Goal: Find specific page/section: Find specific page/section

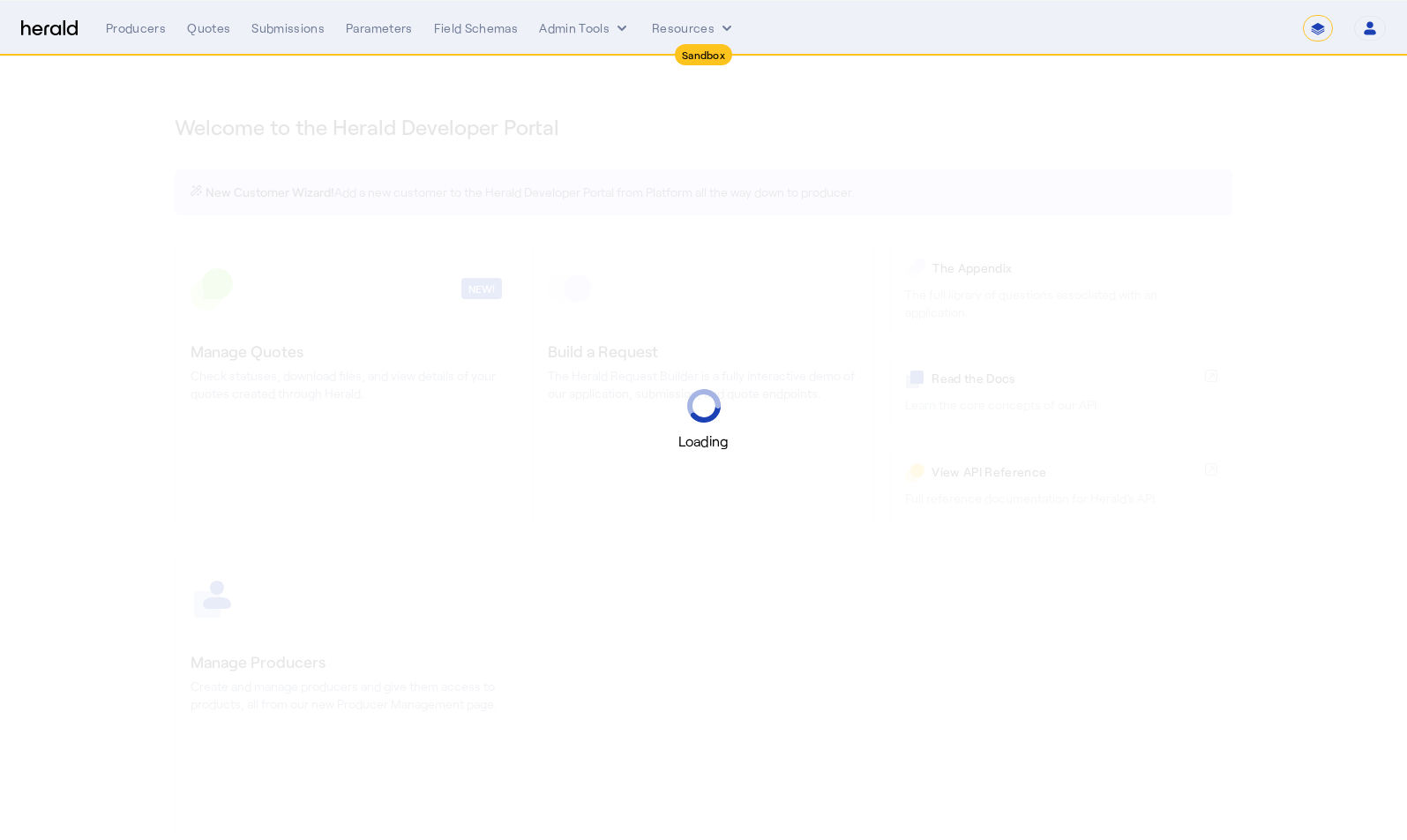
select select "*******"
select select "pfm_2v8p_herald_api"
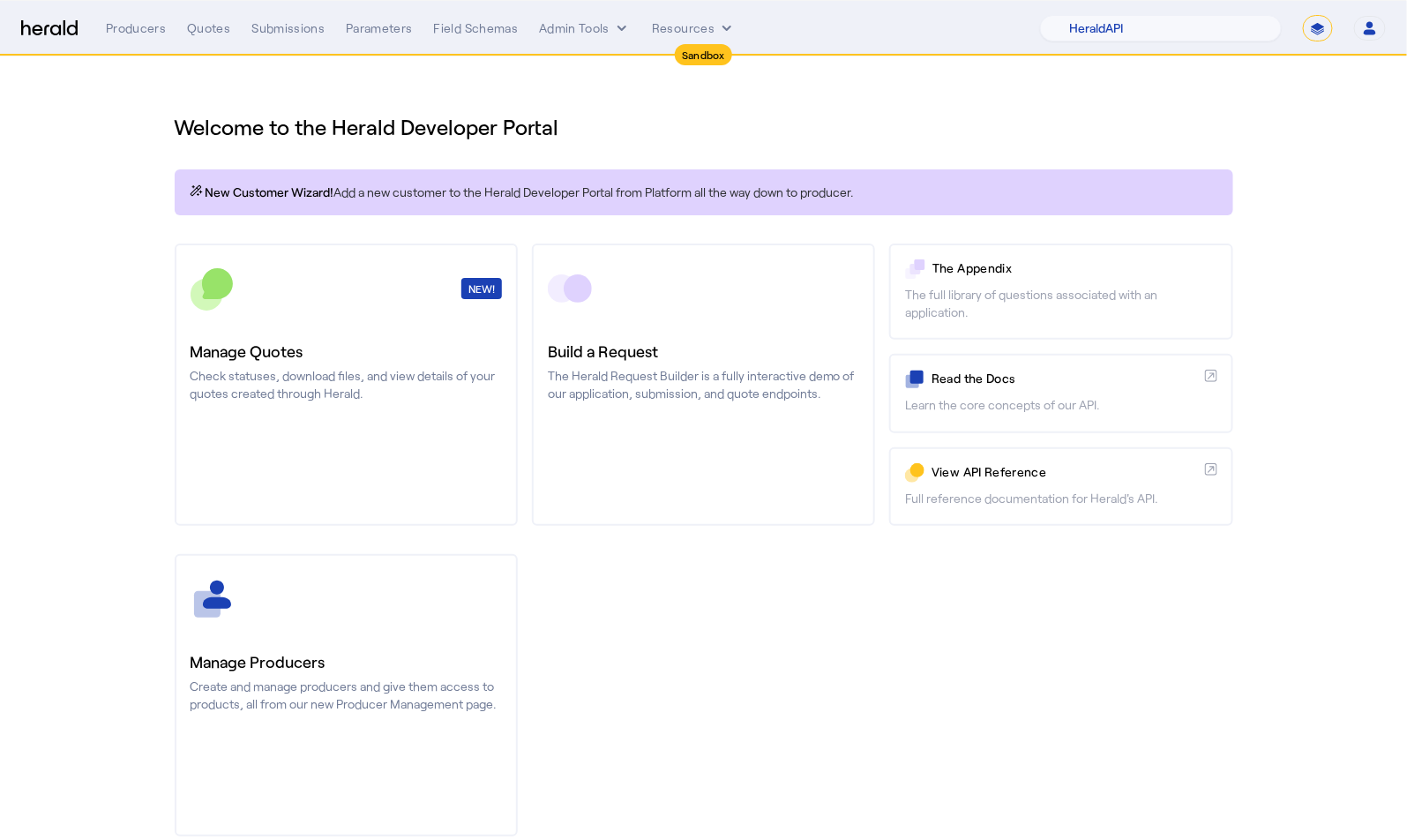
click at [1325, 30] on select "**********" at bounding box center [1317, 29] width 30 height 27
select select "**********"
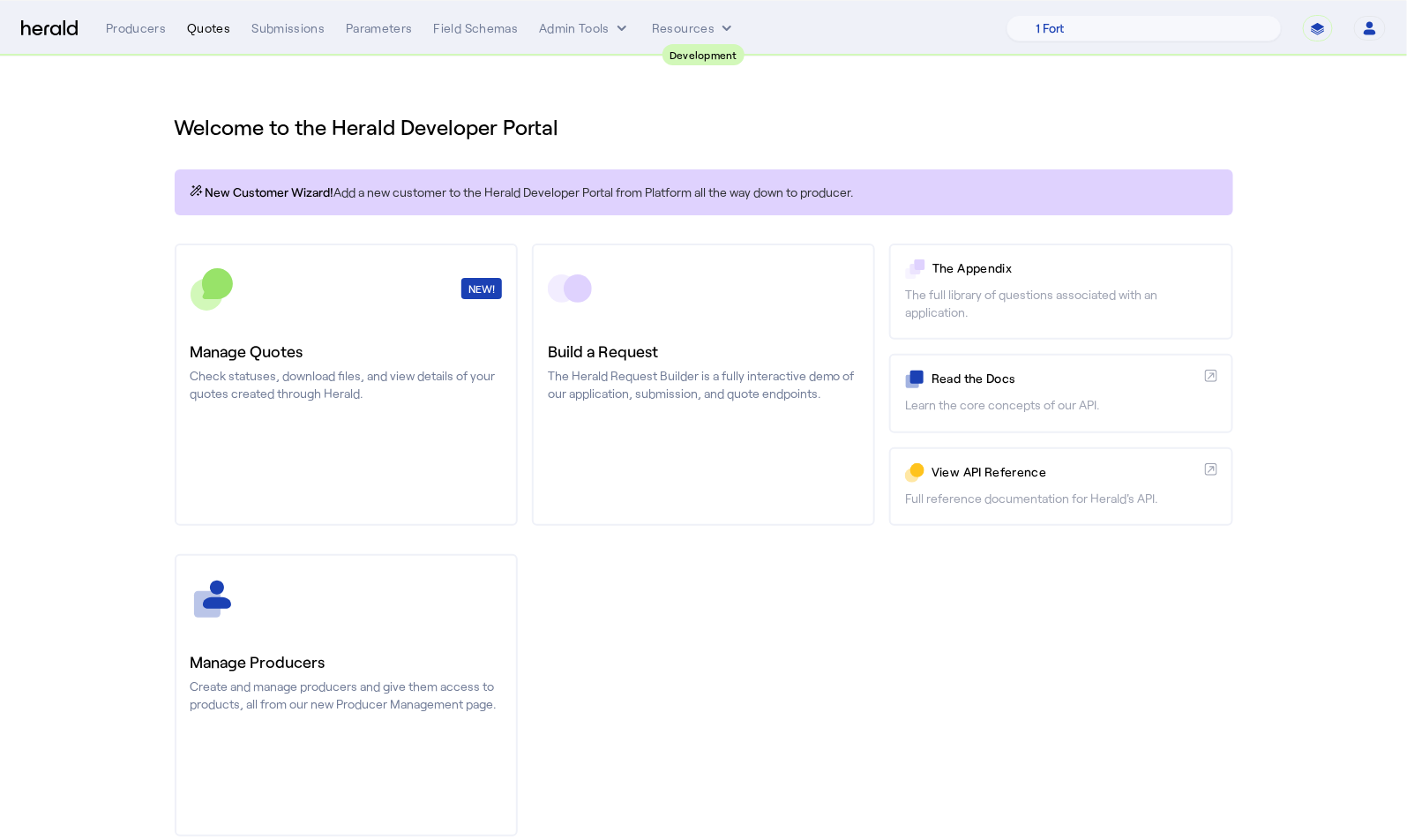
click at [210, 34] on div "Quotes" at bounding box center [209, 29] width 43 height 18
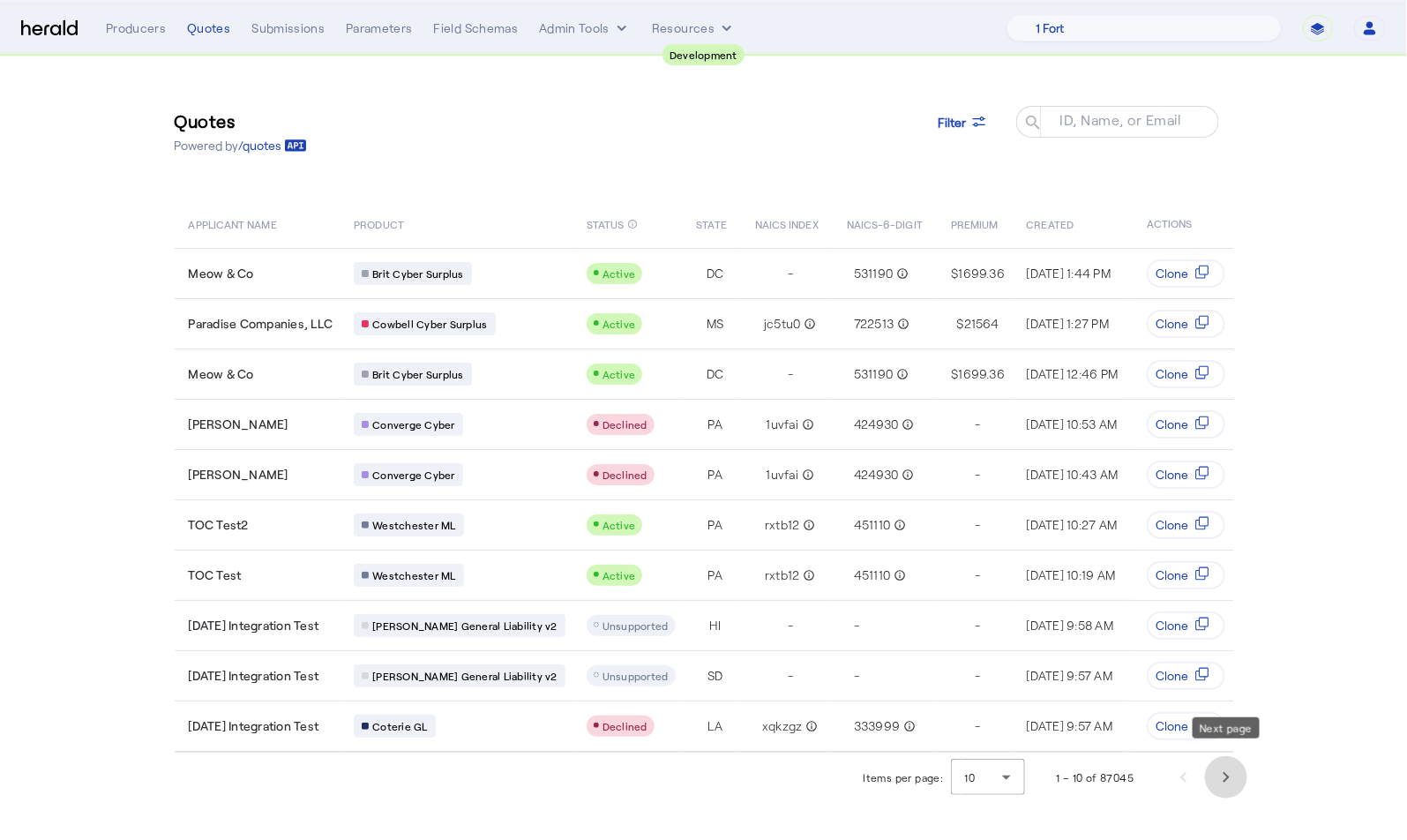
click at [1236, 758] on span "Next page" at bounding box center [1225, 776] width 42 height 42
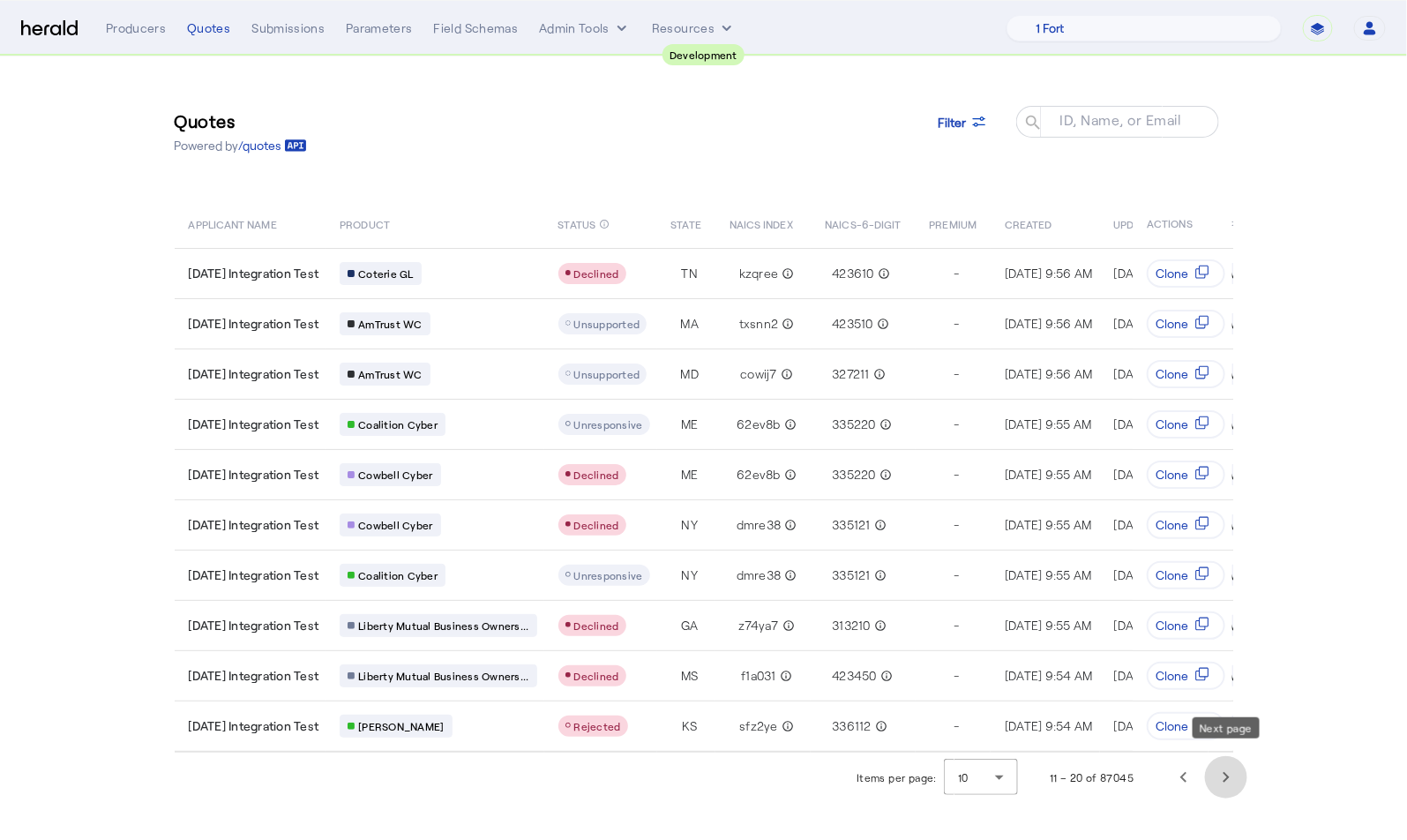
click at [1236, 758] on span "Next page" at bounding box center [1225, 776] width 42 height 42
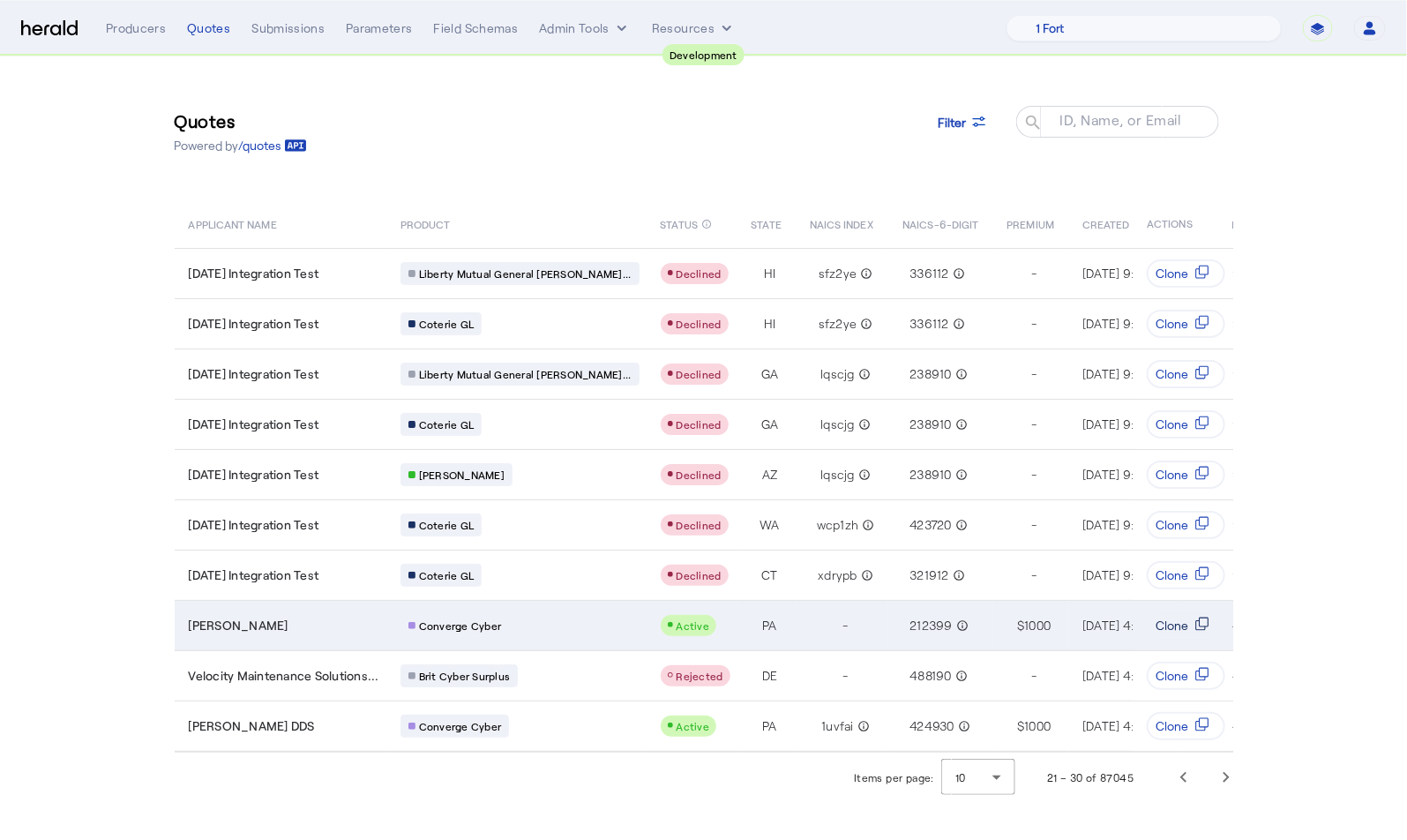
click at [1178, 621] on span "Clone" at bounding box center [1172, 625] width 32 height 18
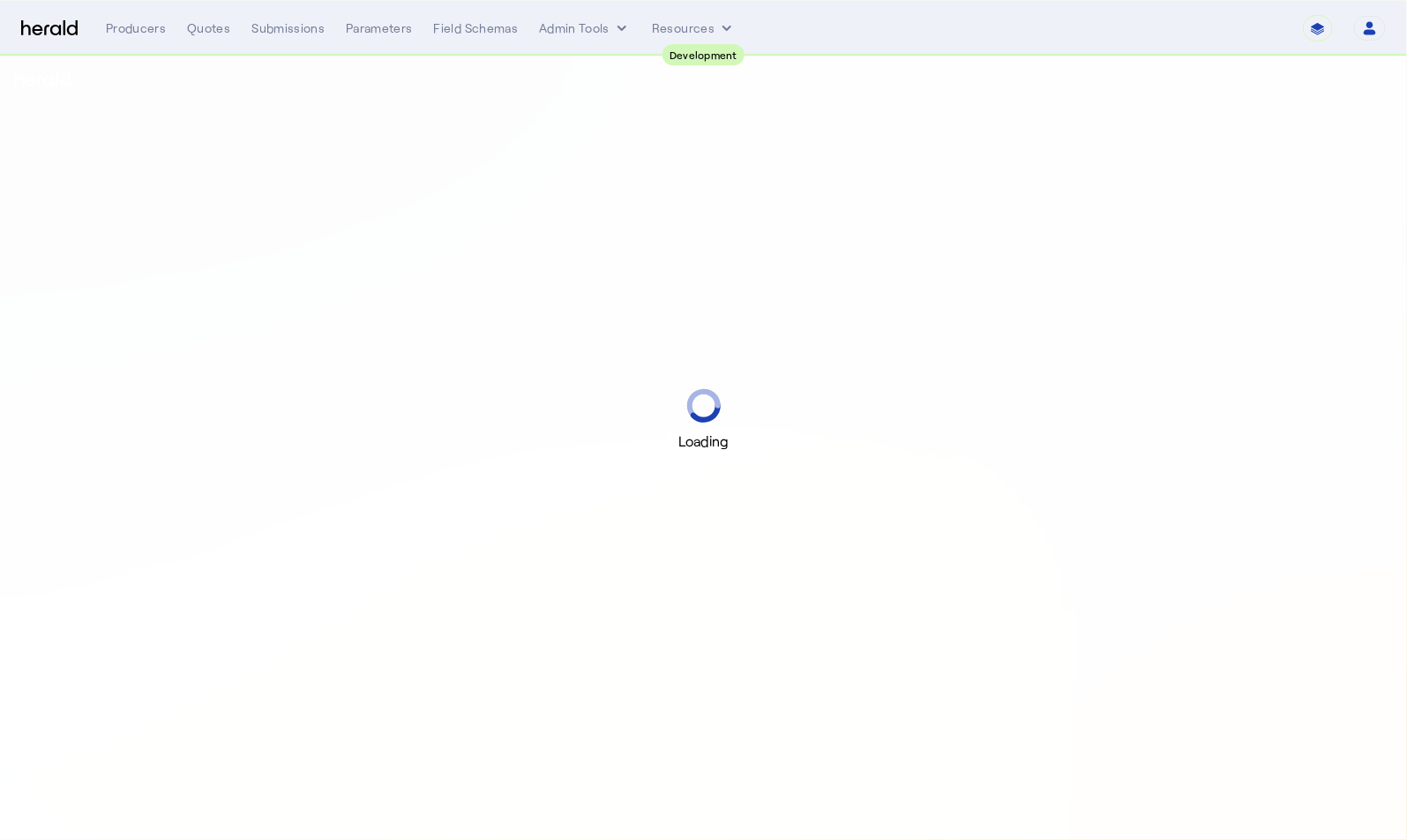
select select "pfm_2v8p_herald_api"
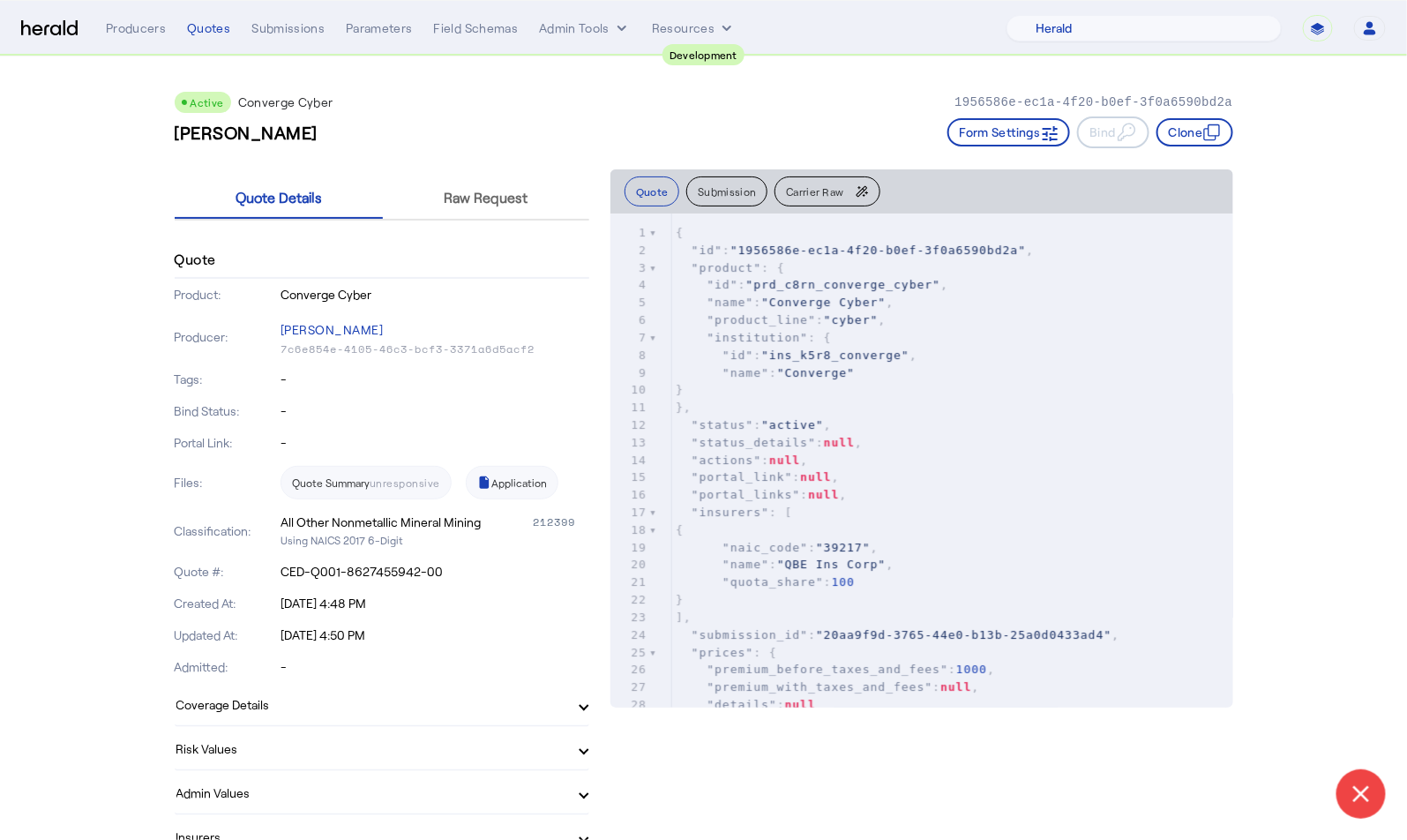
click at [948, 97] on div "Active Converge Cyber 1956586e-ec1a-4f20-b0ef-3f0a6590bd2a" at bounding box center [704, 102] width 1059 height 21
drag, startPoint x: 954, startPoint y: 98, endPoint x: 1256, endPoint y: 107, distance: 302.1
copy p "1956586e-ec1a-4f20-b0ef-3f0a6590bd2a"
click at [336, 292] on p "Converge Cyber" at bounding box center [434, 295] width 309 height 18
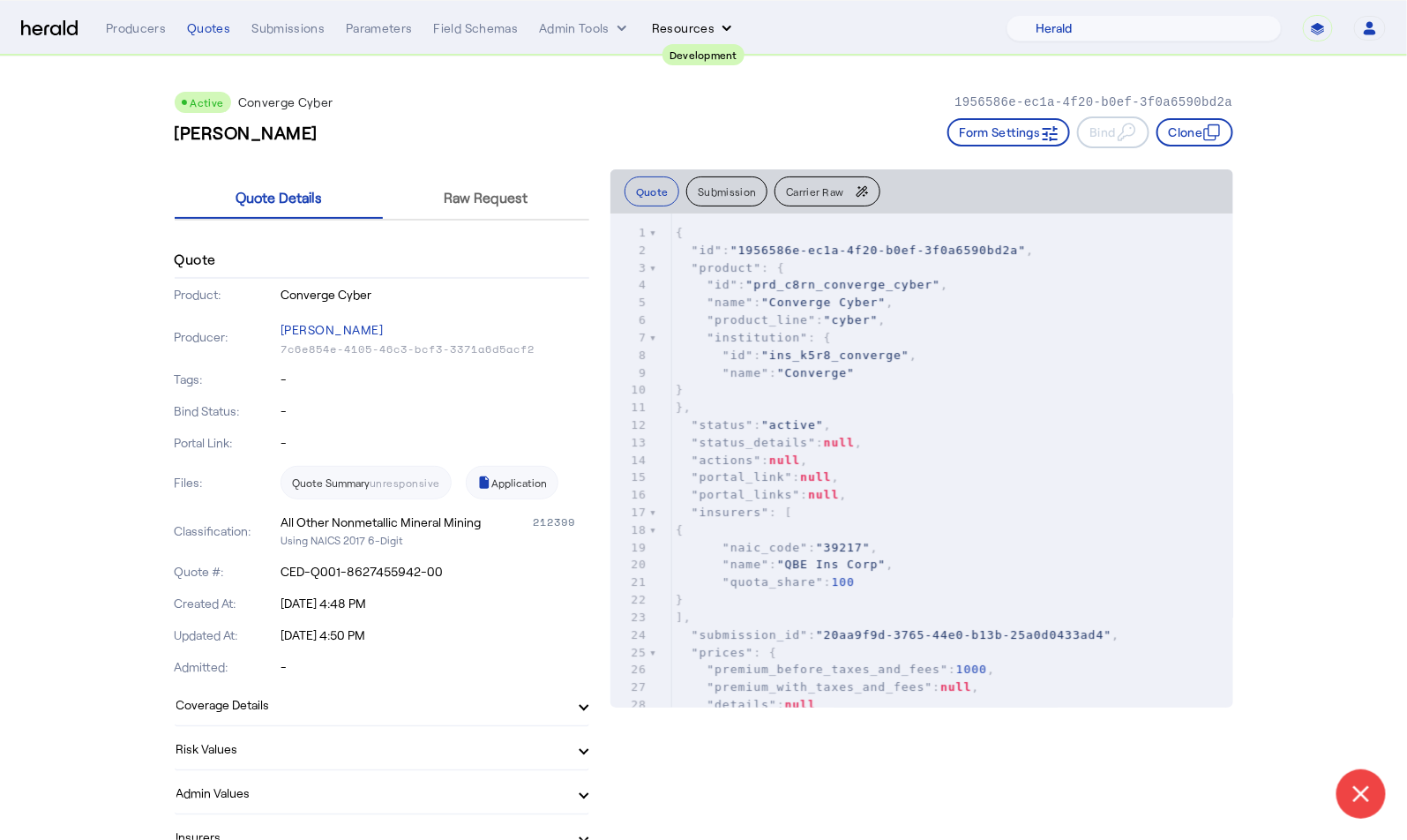
click at [656, 27] on button "Resources" at bounding box center [694, 29] width 84 height 18
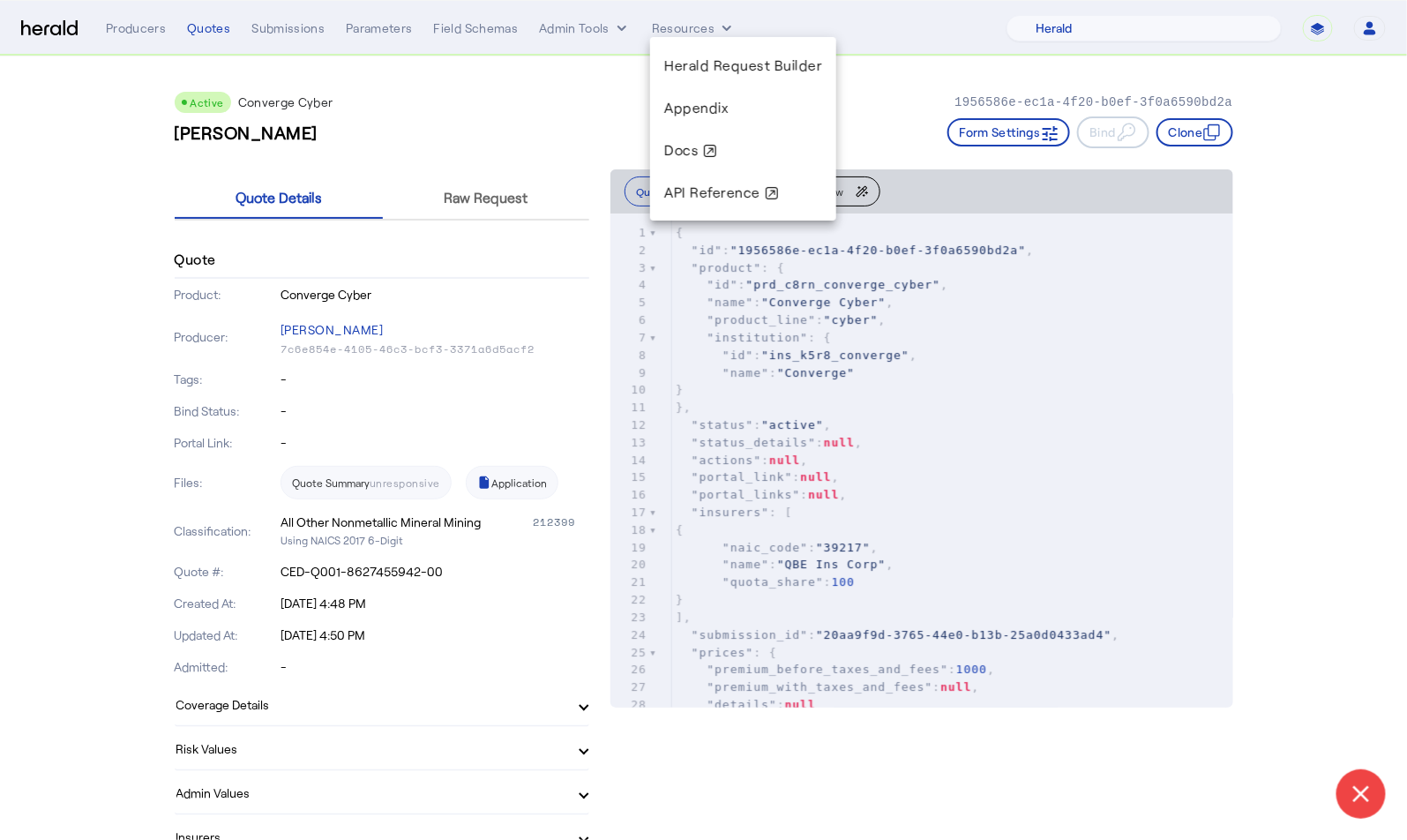
click at [592, 26] on div at bounding box center [703, 420] width 1407 height 840
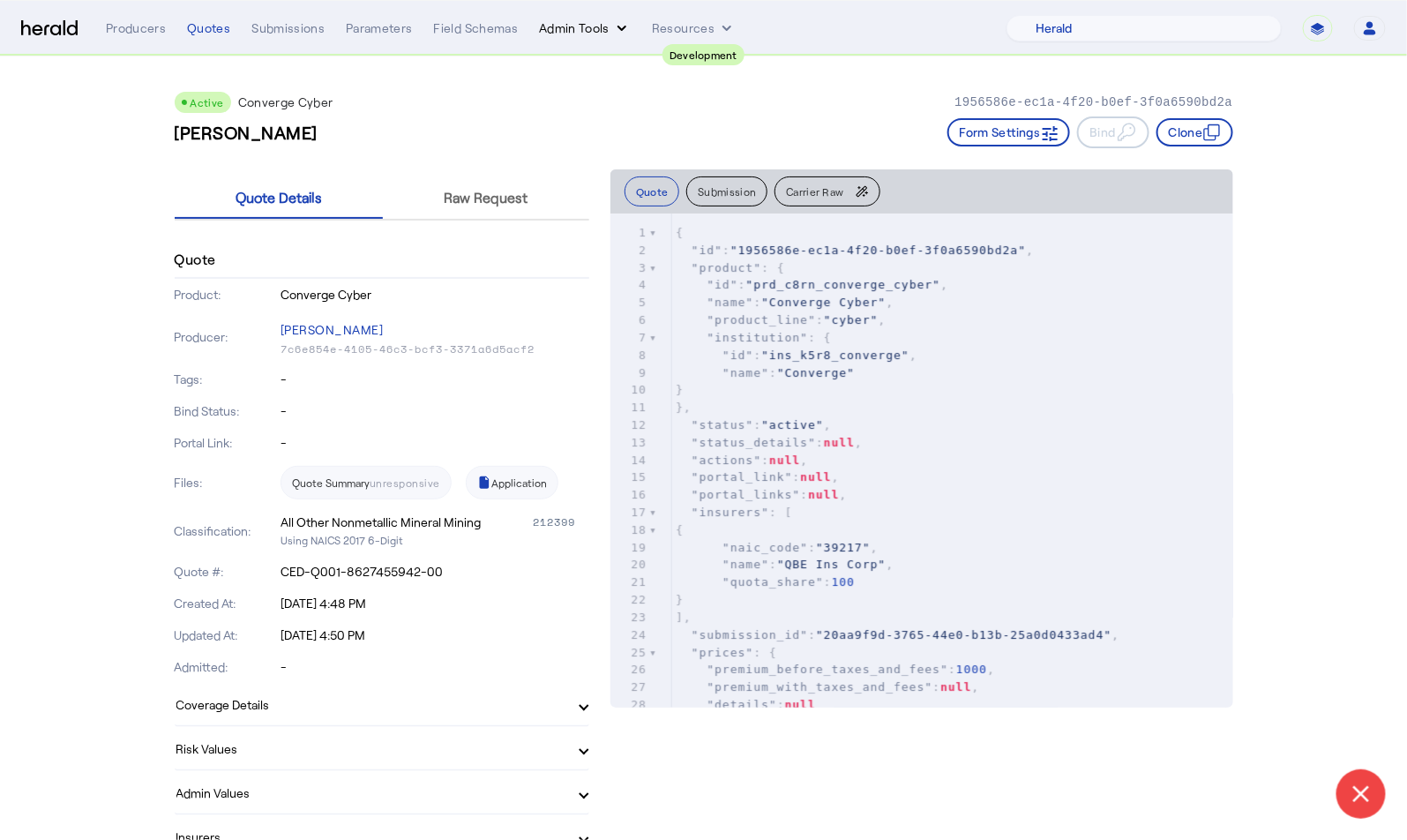
click at [572, 30] on button "Admin Tools" at bounding box center [585, 29] width 91 height 18
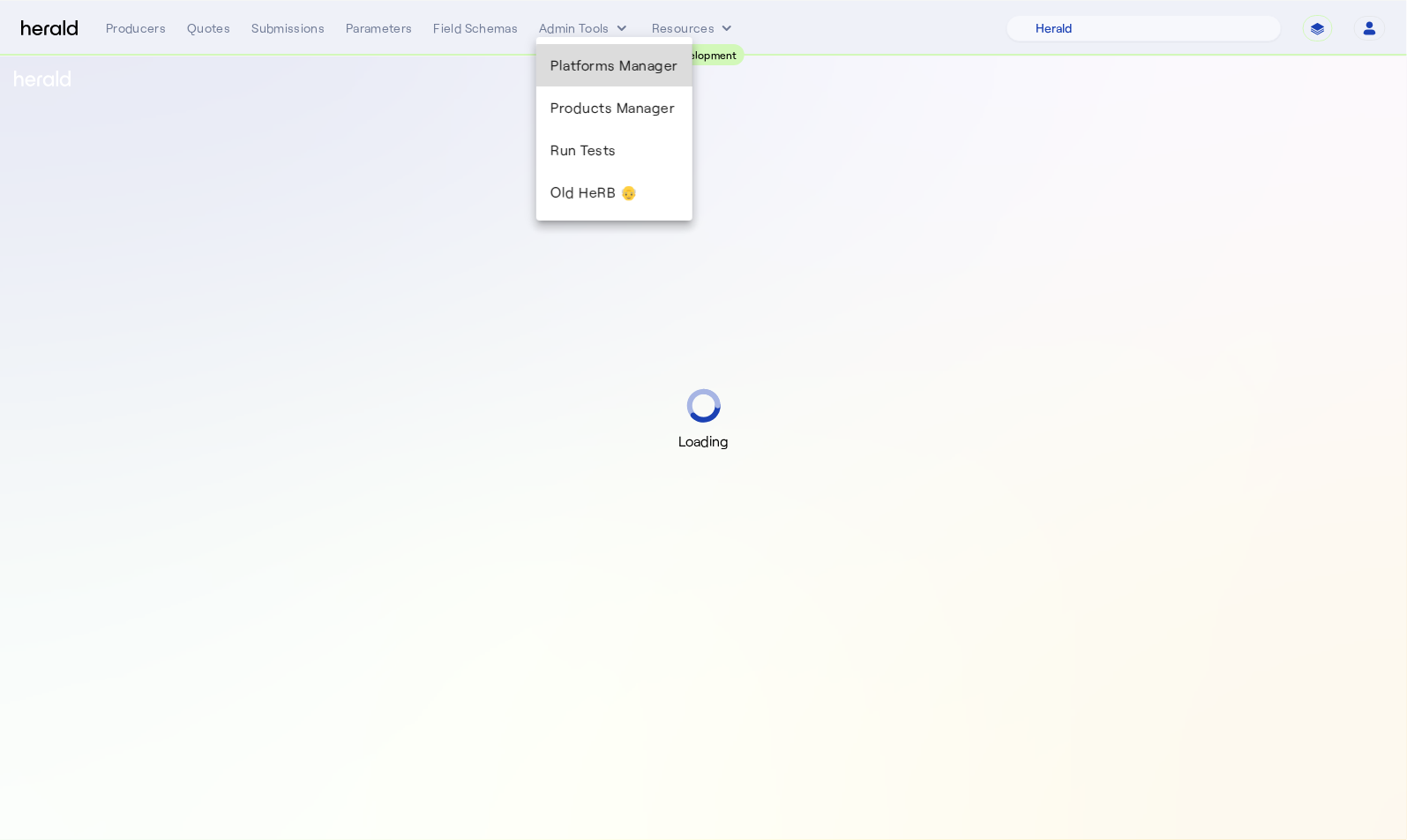
click at [629, 68] on span "Platforms Manager" at bounding box center [614, 65] width 128 height 21
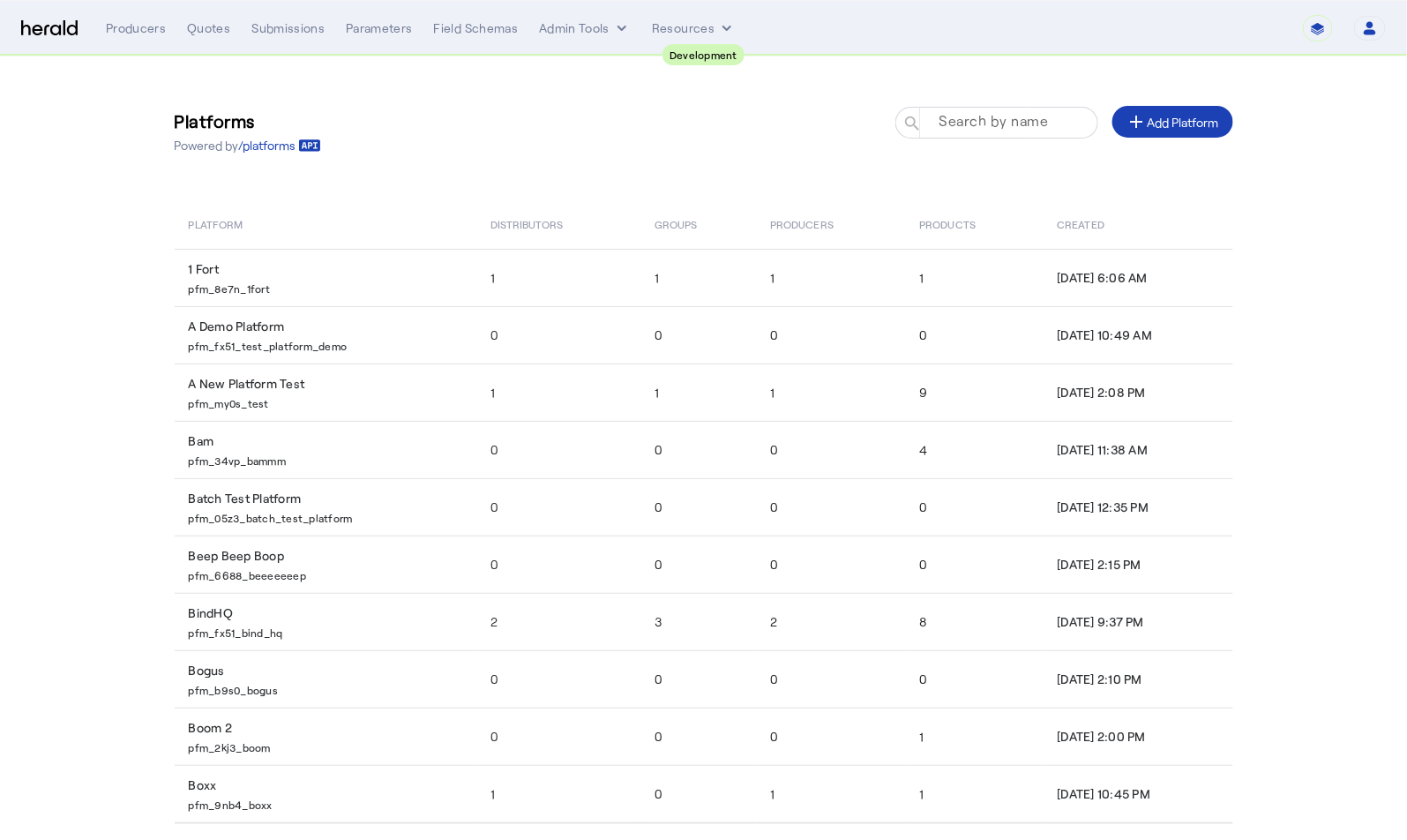
click at [1006, 122] on mat-label "Search by name" at bounding box center [993, 121] width 109 height 17
click at [1006, 122] on input "Search by name" at bounding box center [1004, 122] width 159 height 21
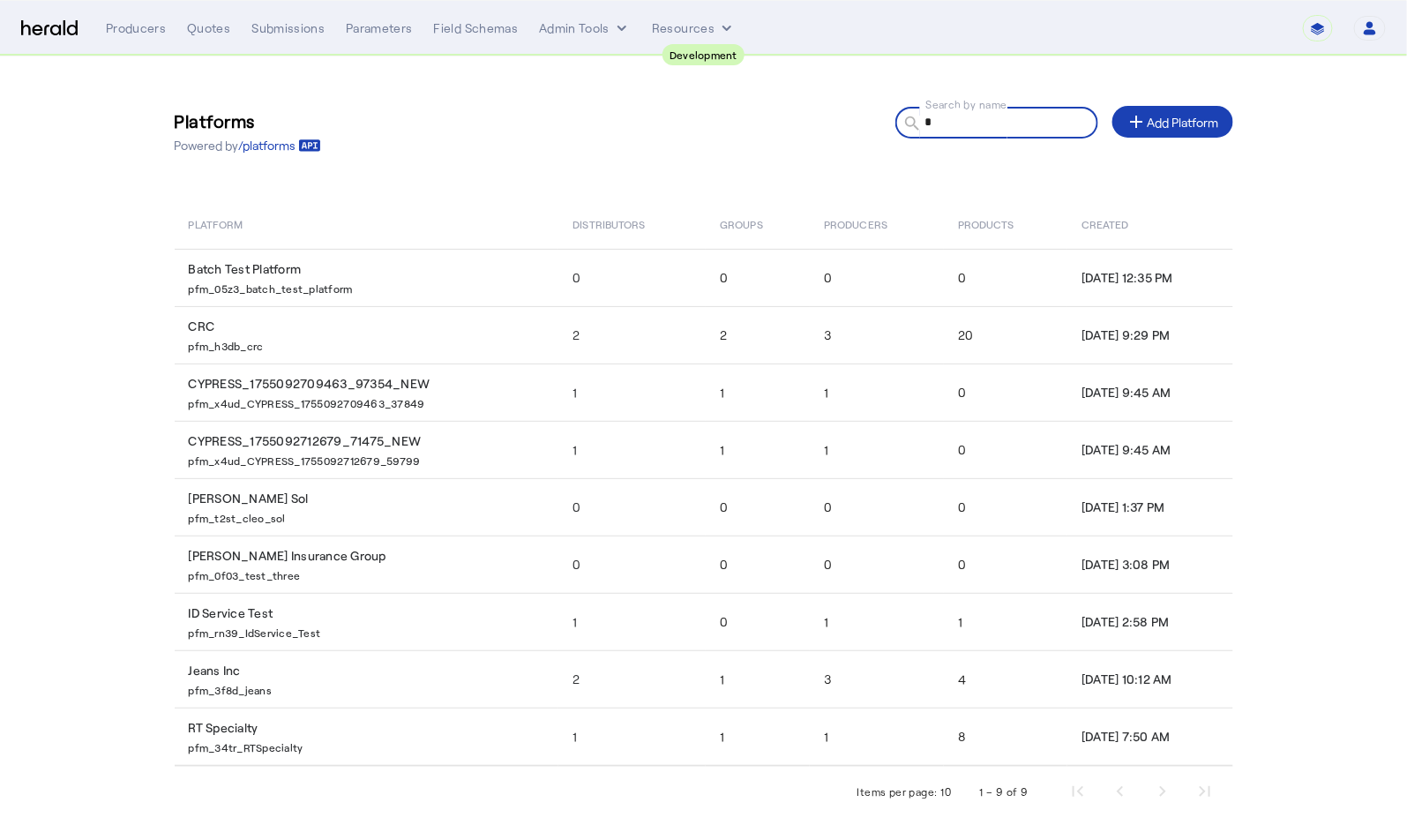
type input "*"
click at [529, 29] on div "Producers Quotes Submissions Parameters Field Schemas Admin Tools Resources" at bounding box center [693, 29] width 1176 height 18
click at [560, 33] on button "Admin Tools" at bounding box center [585, 29] width 91 height 18
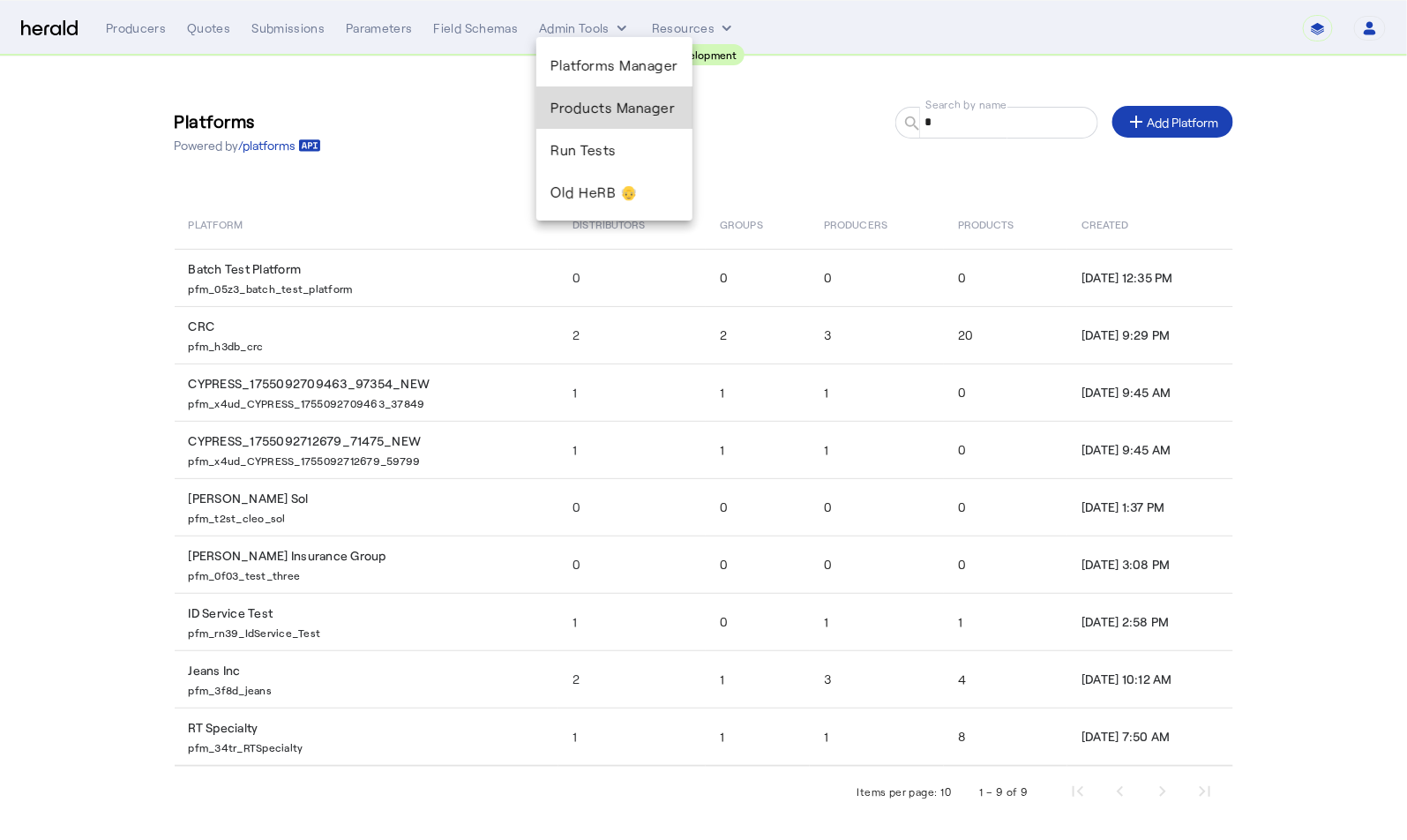
click at [579, 104] on span "Products Manager" at bounding box center [614, 107] width 128 height 21
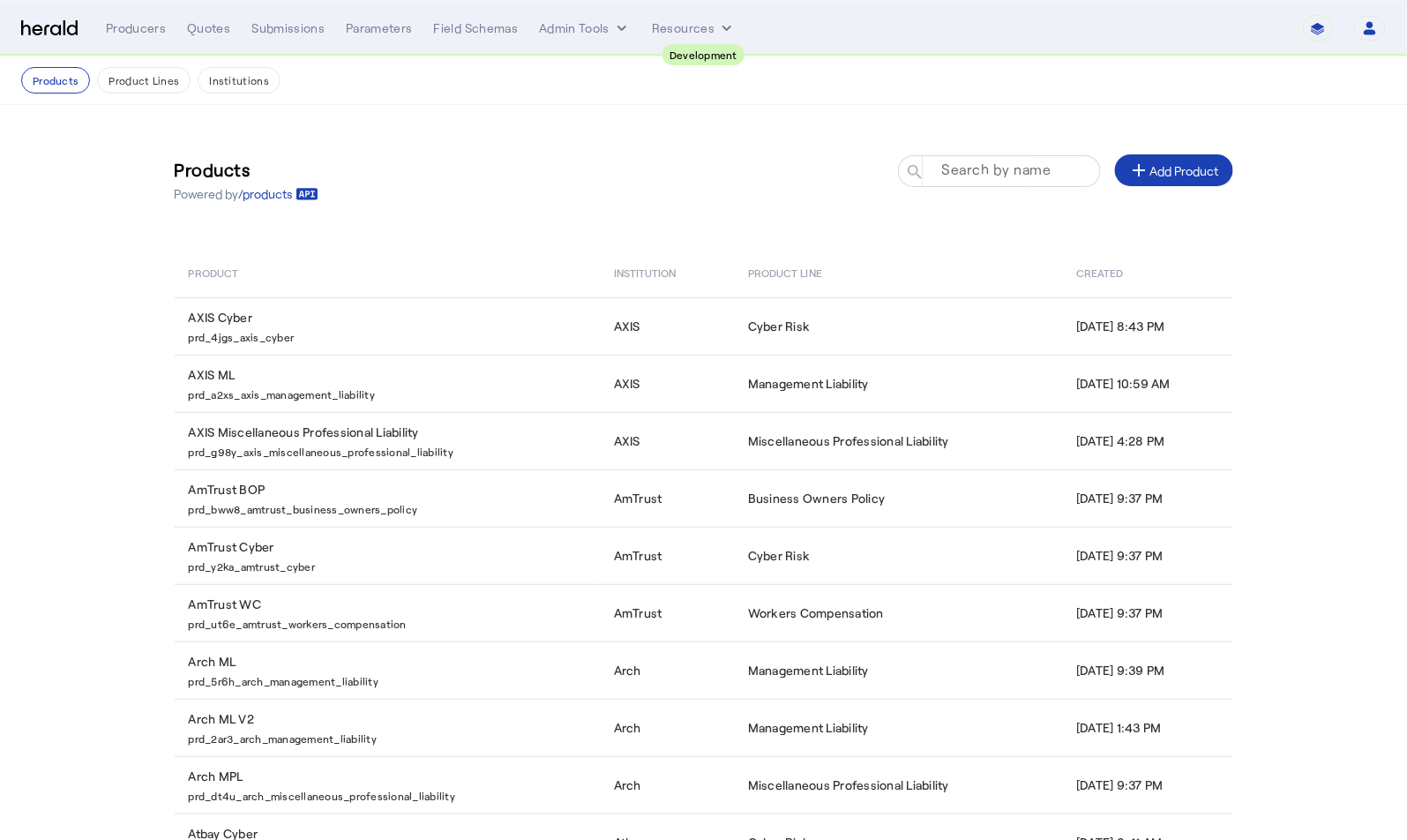
click at [1024, 167] on mat-label "Search by name" at bounding box center [996, 169] width 109 height 17
click at [1024, 167] on input "Search by name" at bounding box center [1007, 170] width 159 height 21
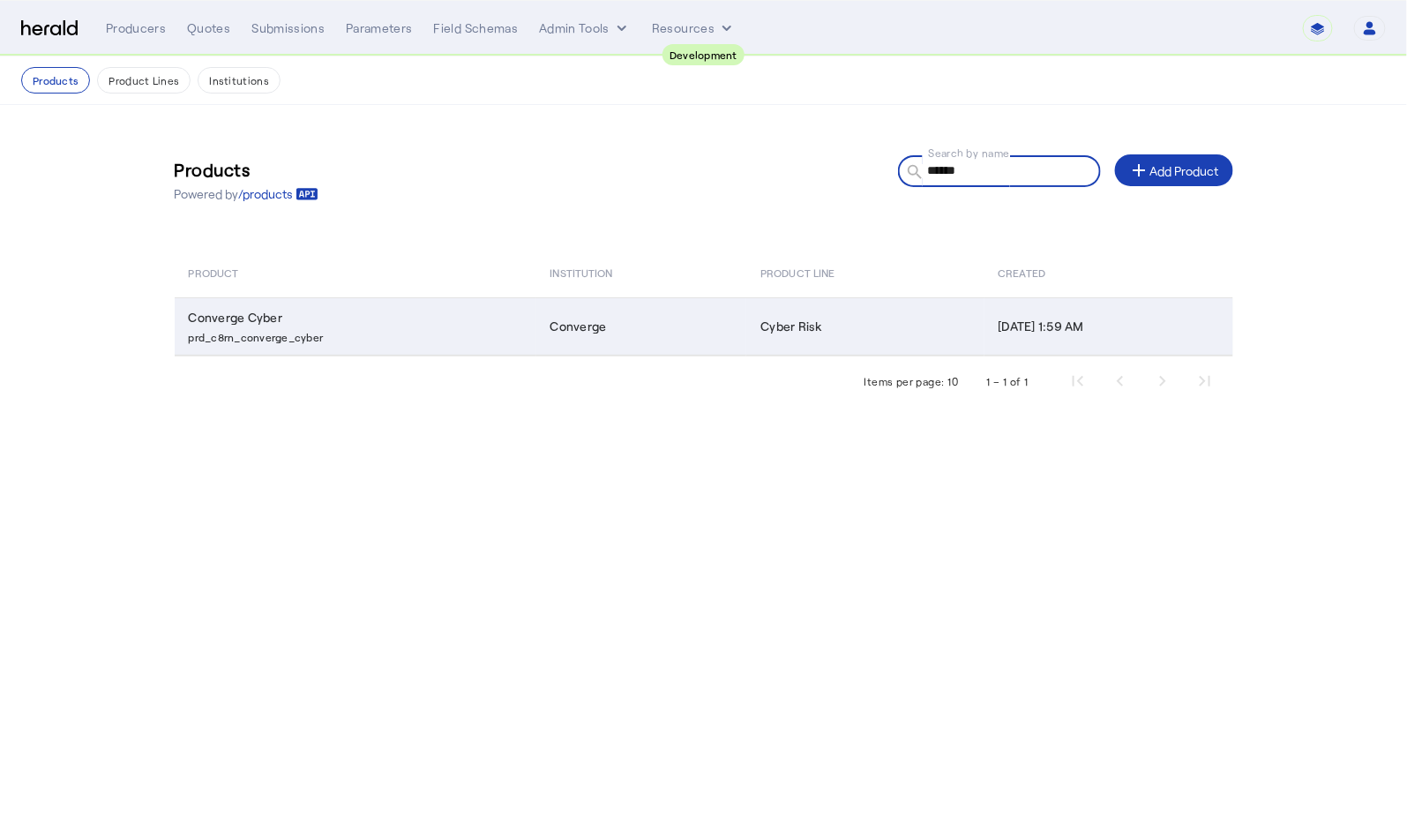
type input "******"
drag, startPoint x: 347, startPoint y: 337, endPoint x: 185, endPoint y: 339, distance: 162.0
click at [185, 339] on td "Converge Cyber prd_c8rn_converge_cyber" at bounding box center [356, 326] width 362 height 58
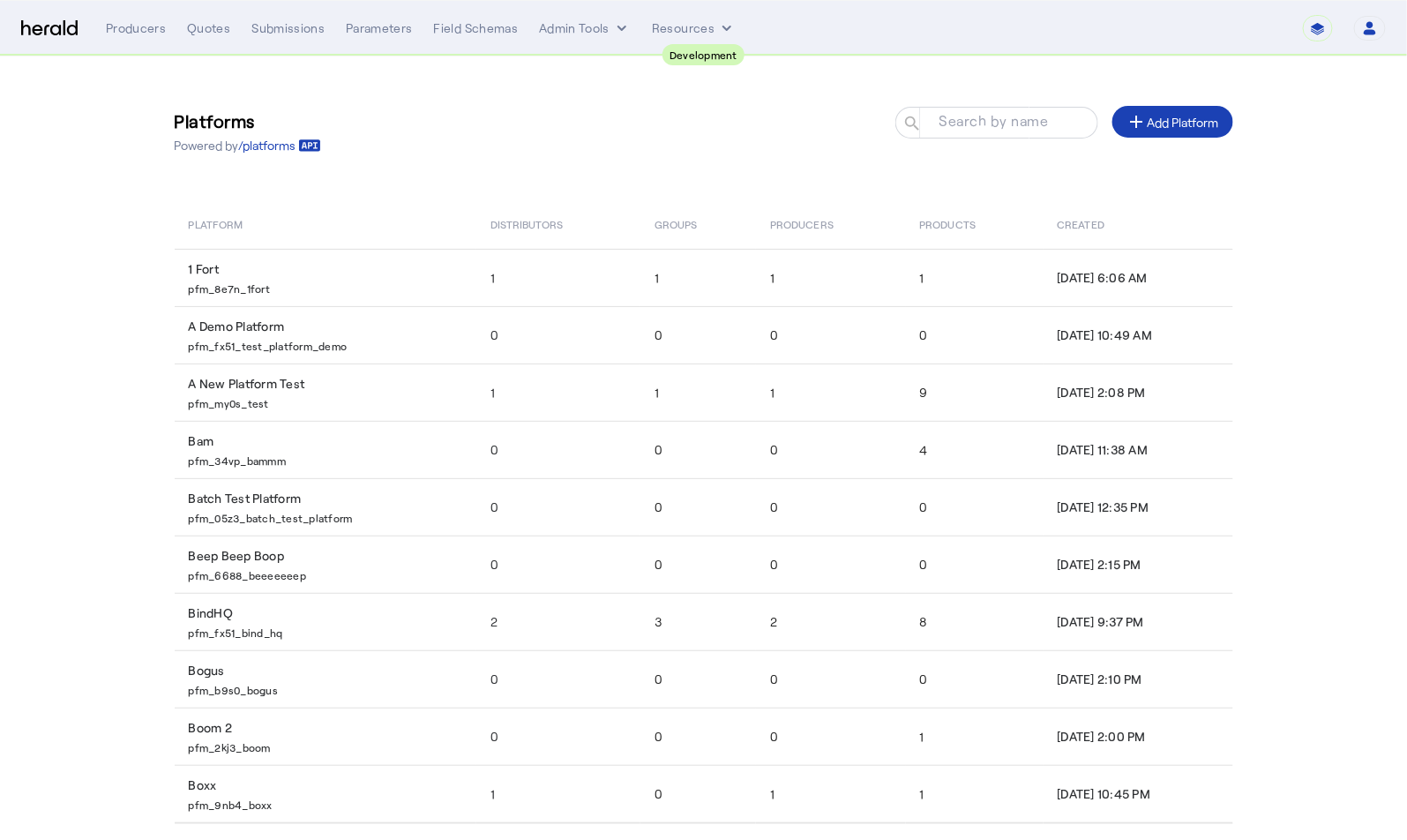
select select "pfm_2v8p_herald_api"
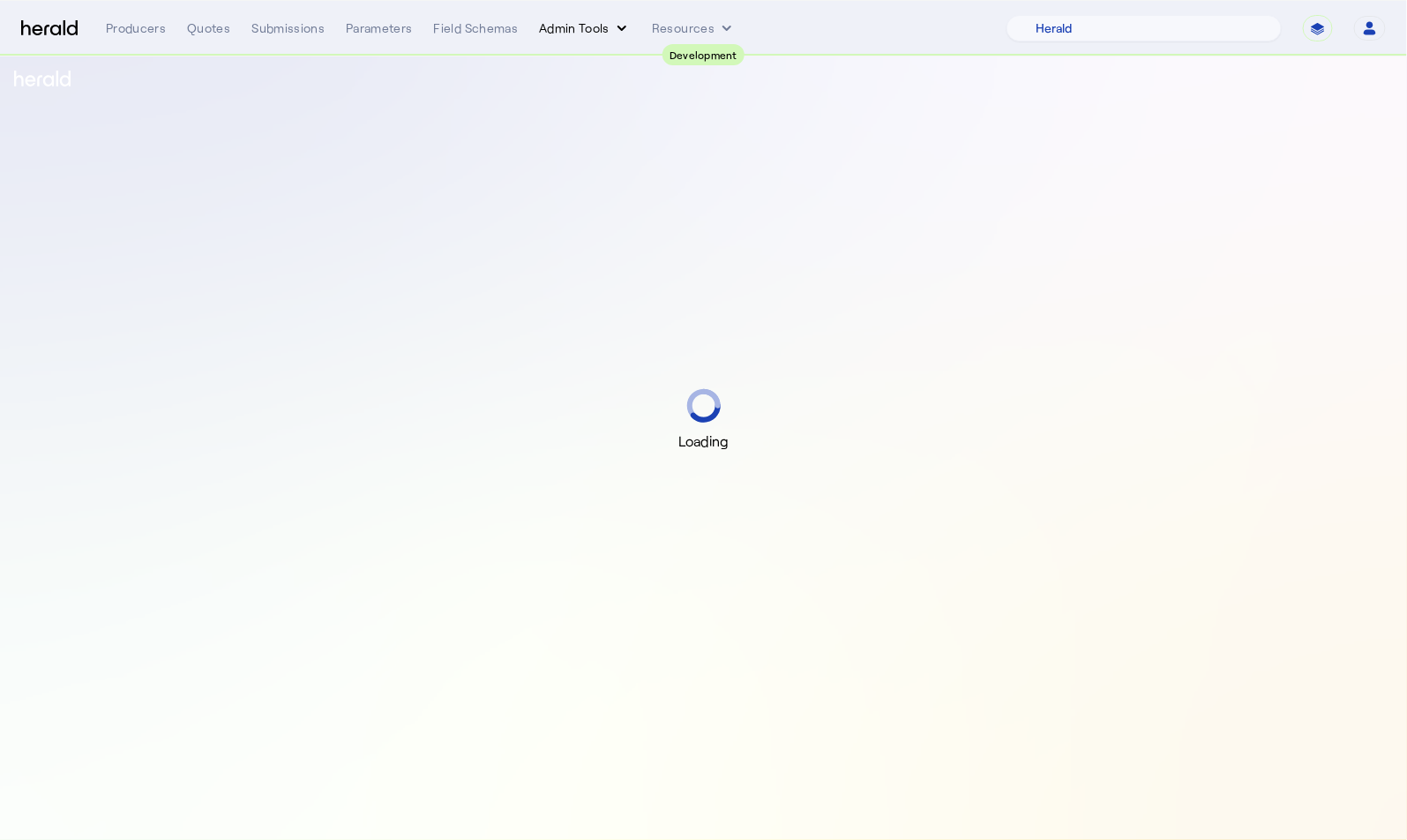
click at [584, 32] on button "Admin Tools" at bounding box center [585, 29] width 91 height 18
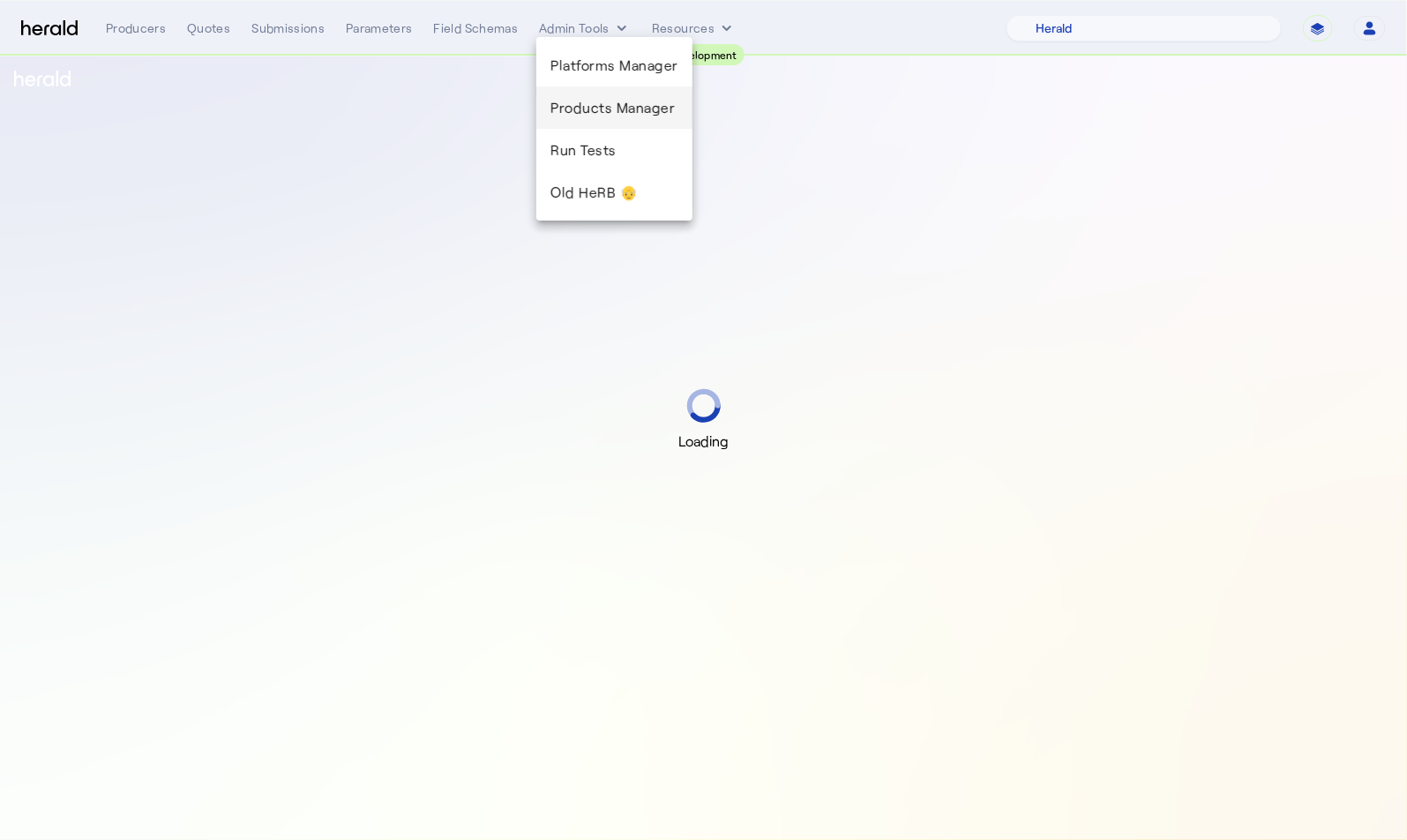
click at [612, 117] on span "Products Manager" at bounding box center [614, 107] width 128 height 21
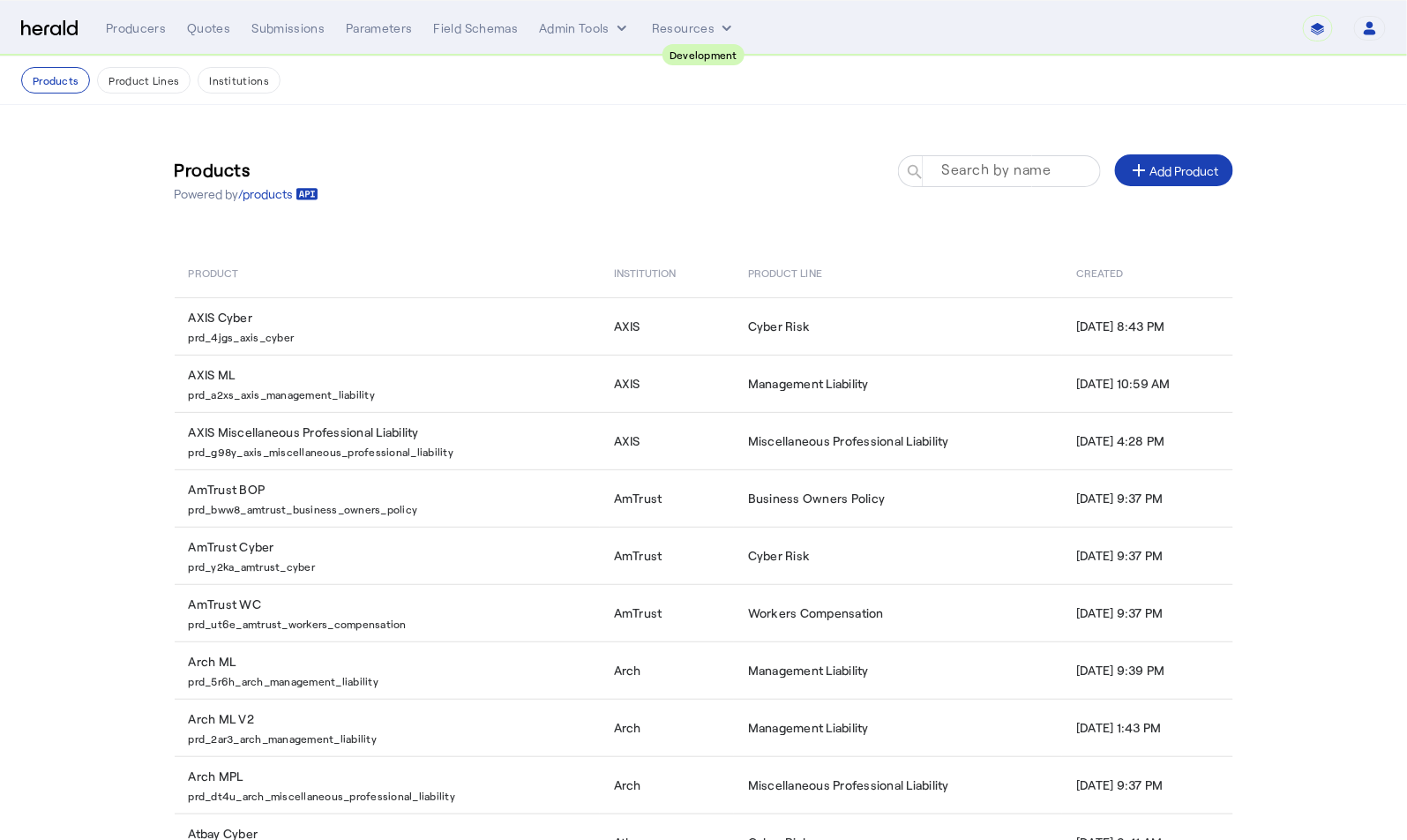
click at [966, 161] on mat-label "Search by name" at bounding box center [996, 169] width 109 height 17
click at [966, 161] on input "Search by name" at bounding box center [1007, 170] width 159 height 21
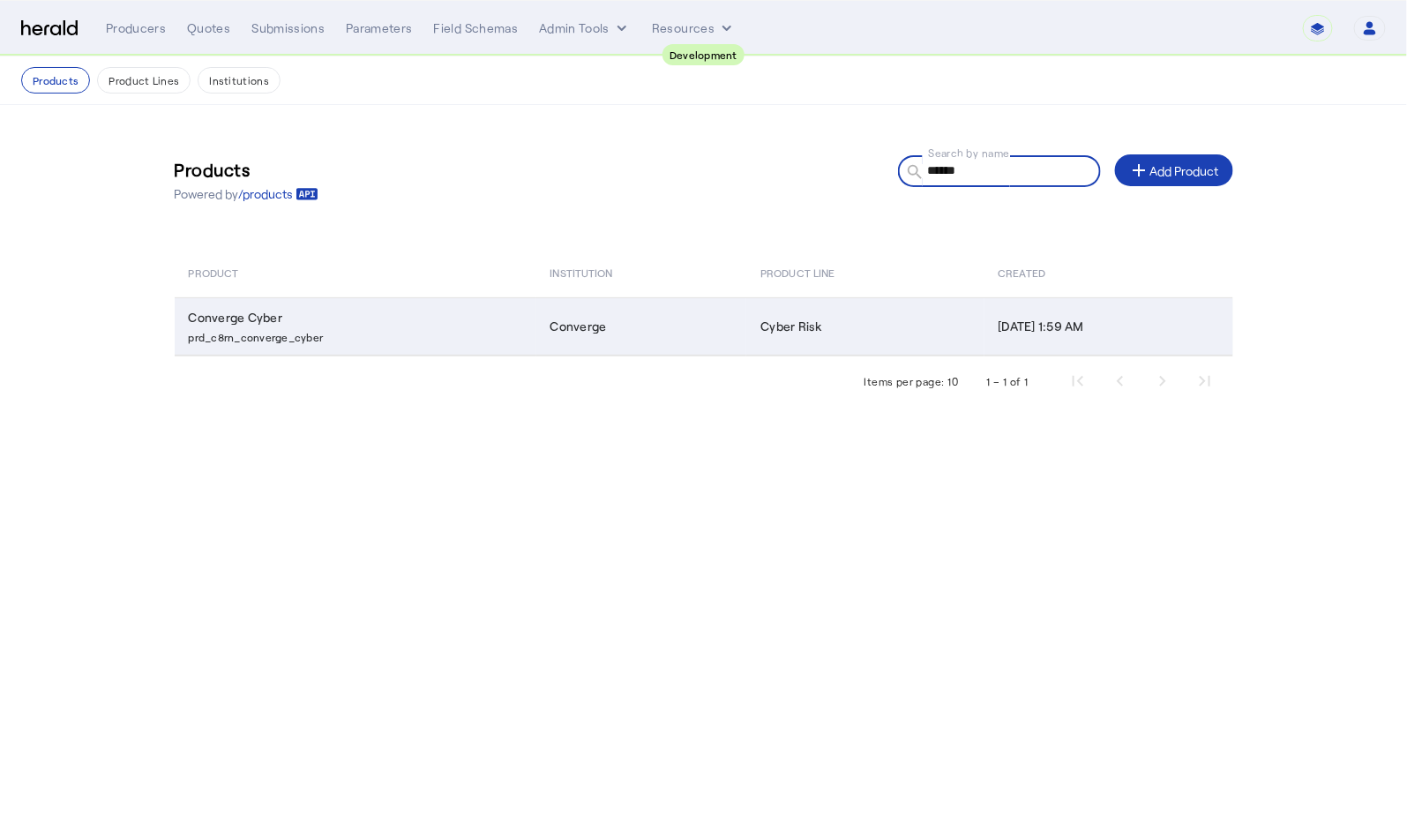
type input "******"
drag, startPoint x: 268, startPoint y: 338, endPoint x: 187, endPoint y: 339, distance: 81.0
click at [187, 339] on td "Converge Cyber prd_c8rn_converge_cyber" at bounding box center [356, 326] width 362 height 58
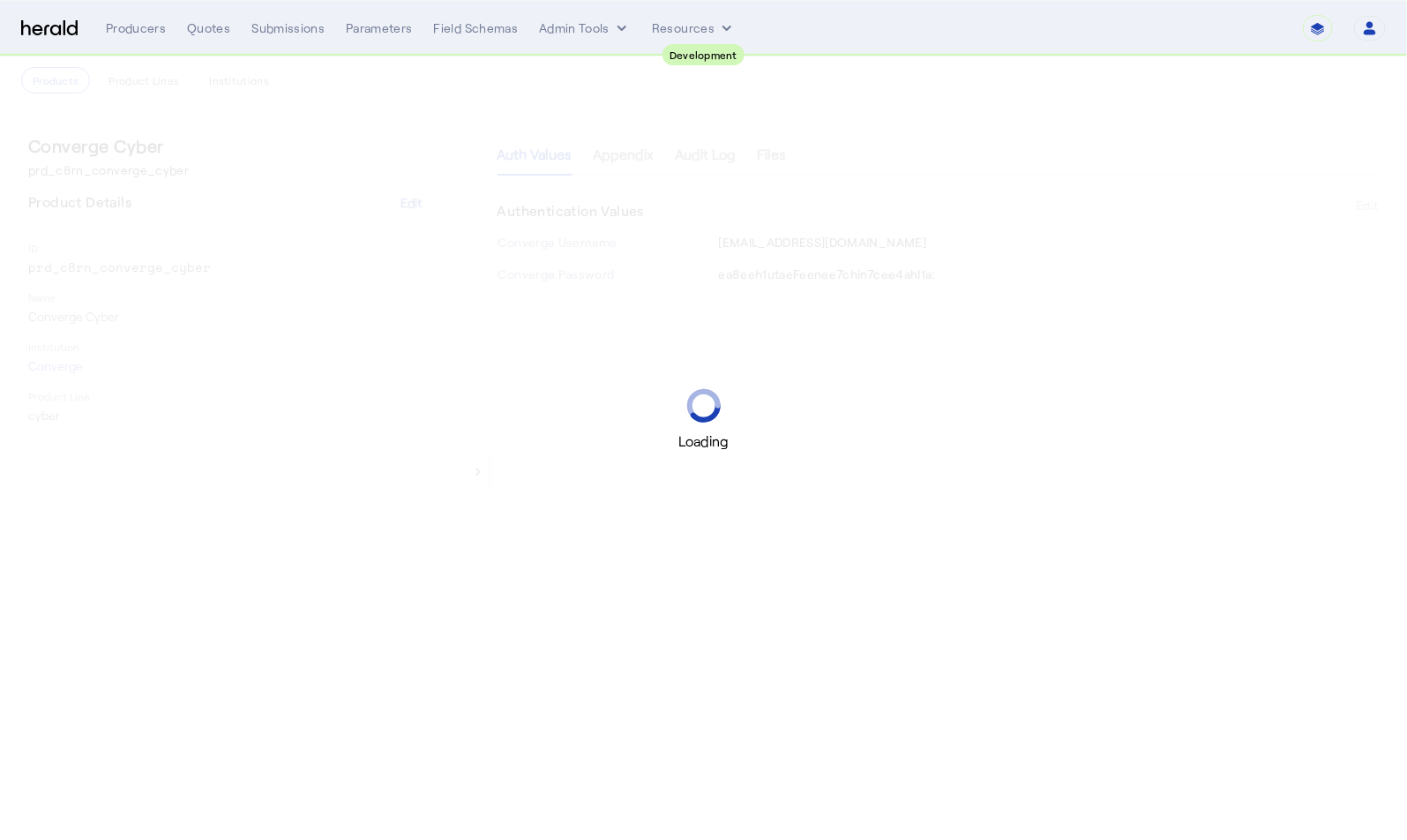
click at [185, 173] on div "Loading" at bounding box center [703, 420] width 1407 height 840
drag, startPoint x: 126, startPoint y: 170, endPoint x: 35, endPoint y: 170, distance: 91.0
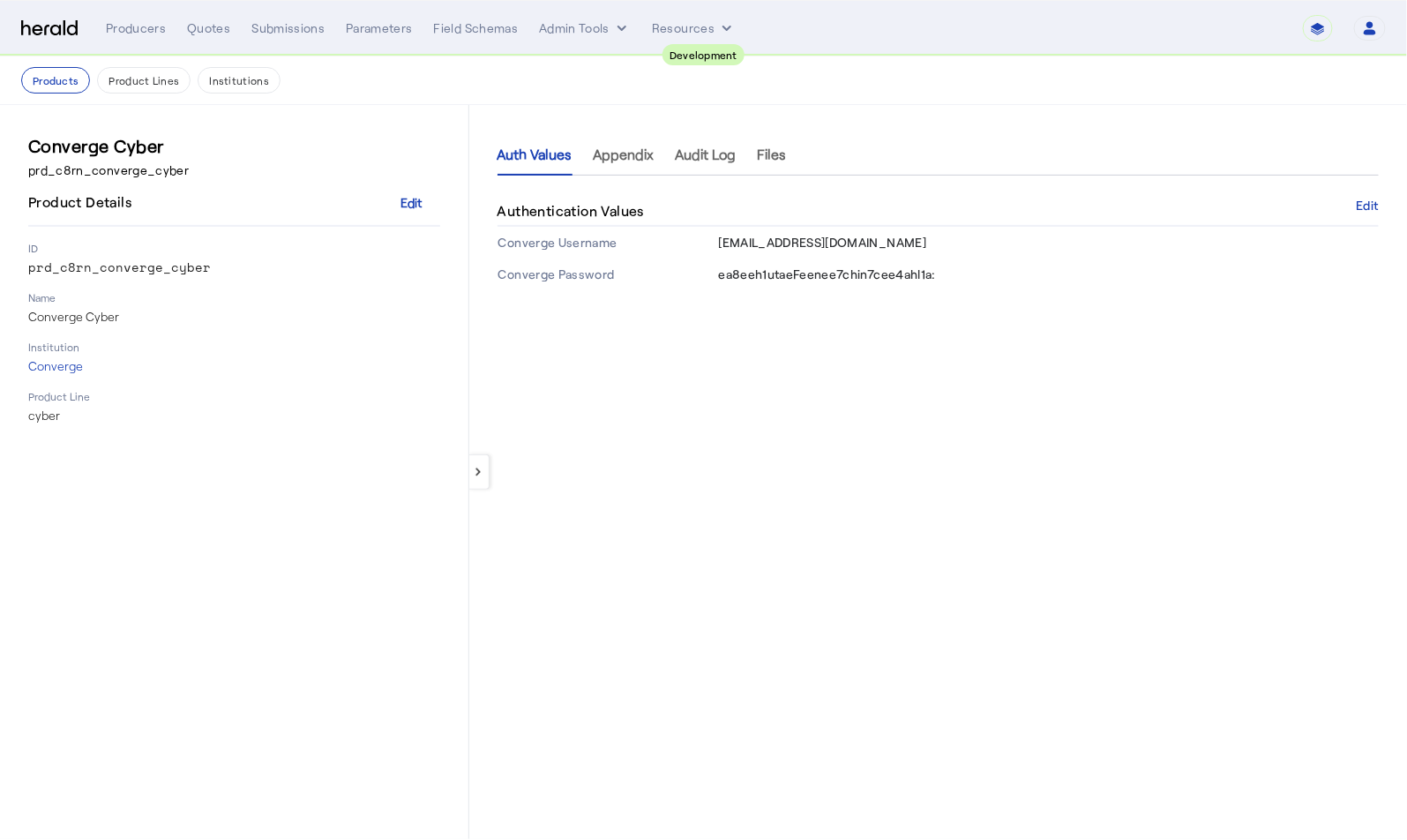
drag, startPoint x: 30, startPoint y: 172, endPoint x: 225, endPoint y: 174, distance: 195.0
click at [225, 174] on p "prd_c8rn_converge_cyber" at bounding box center [235, 170] width 412 height 18
copy p "prd_c8rn_converge_cyber"
